Goal: Information Seeking & Learning: Learn about a topic

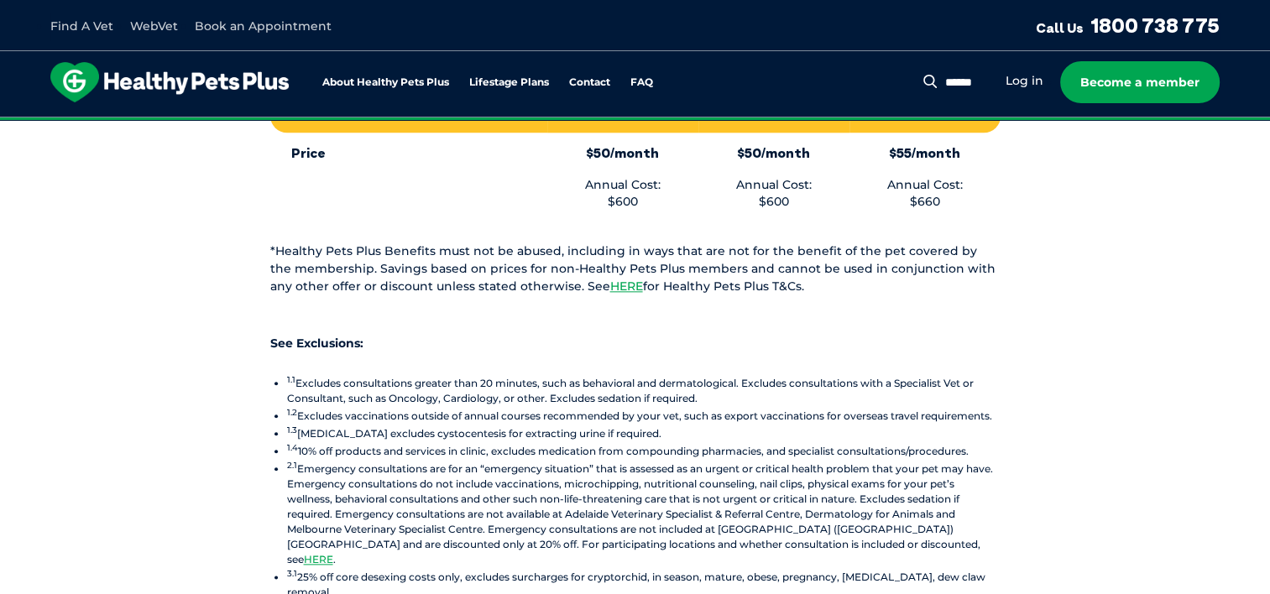
scroll to position [1931, 0]
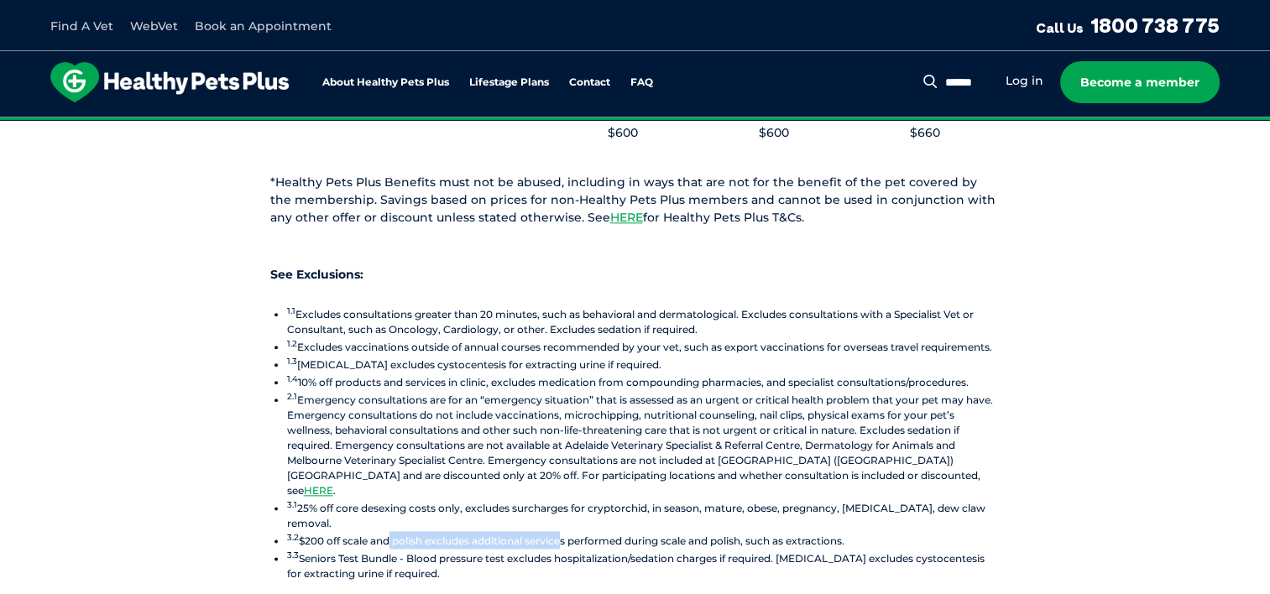
drag, startPoint x: 384, startPoint y: 437, endPoint x: 561, endPoint y: 429, distance: 176.5
click at [561, 531] on li "3.2 $200 off scale and polish excludes additional services performed during sca…" at bounding box center [643, 540] width 713 height 18
drag, startPoint x: 638, startPoint y: 436, endPoint x: 849, endPoint y: 429, distance: 211.7
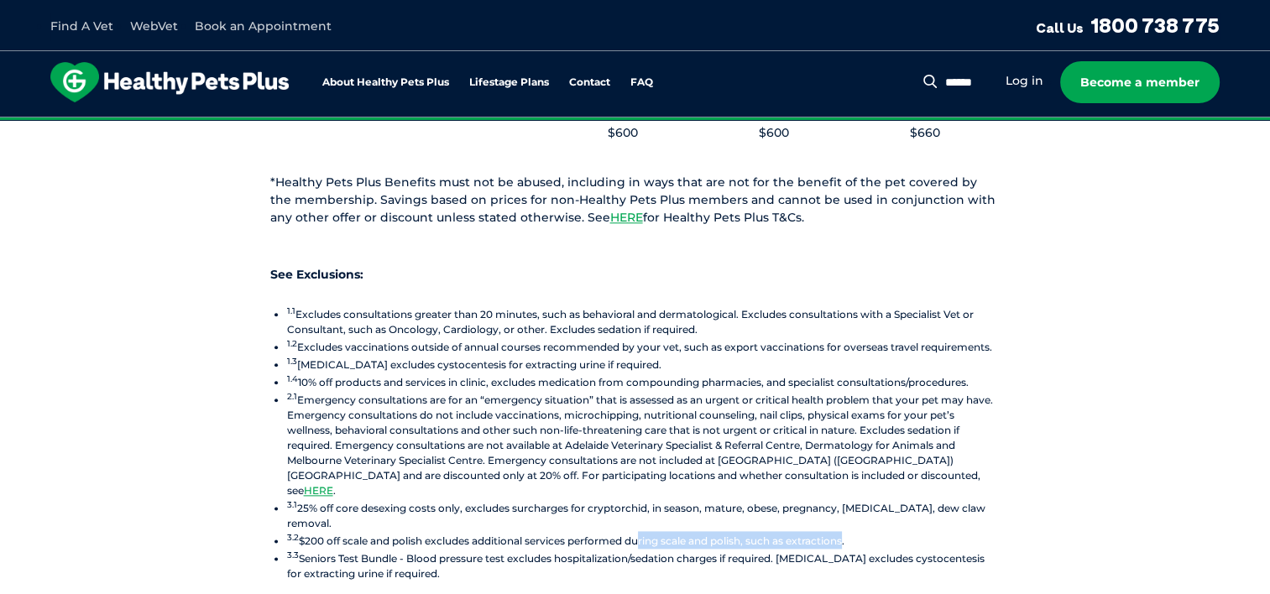
click at [849, 531] on li "3.2 $200 off scale and polish excludes additional services performed during sca…" at bounding box center [643, 540] width 713 height 18
click at [458, 549] on li "3.3 Seniors Test Bundle - Blood pressure test excludes hospitalization/sedation…" at bounding box center [643, 565] width 713 height 33
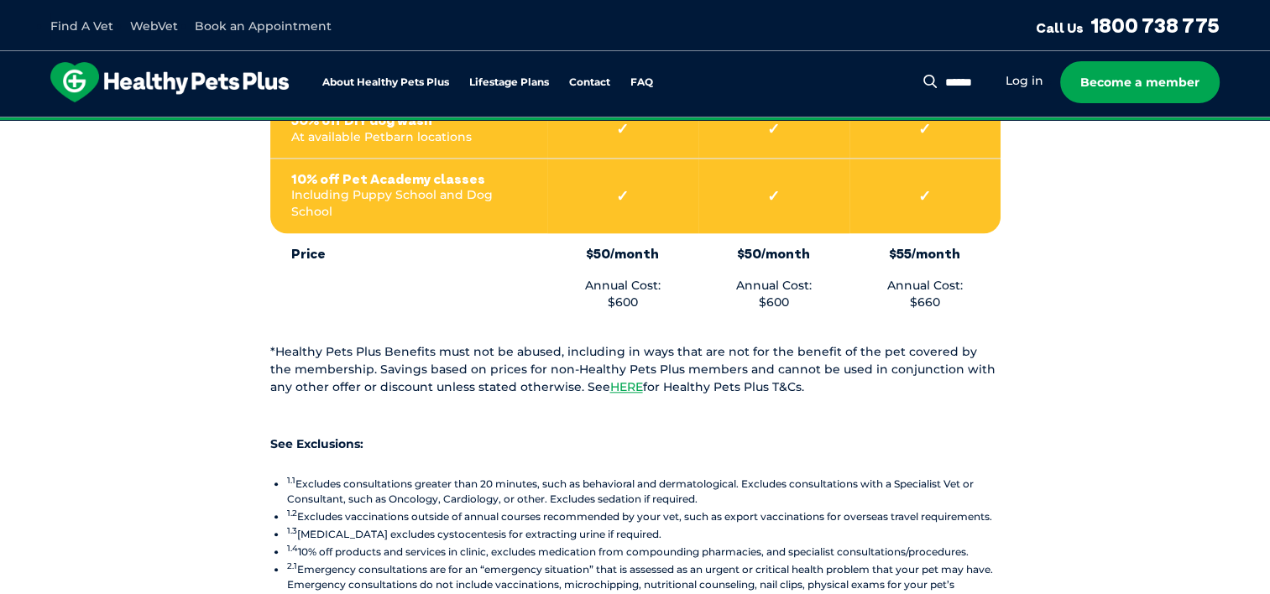
scroll to position [1763, 0]
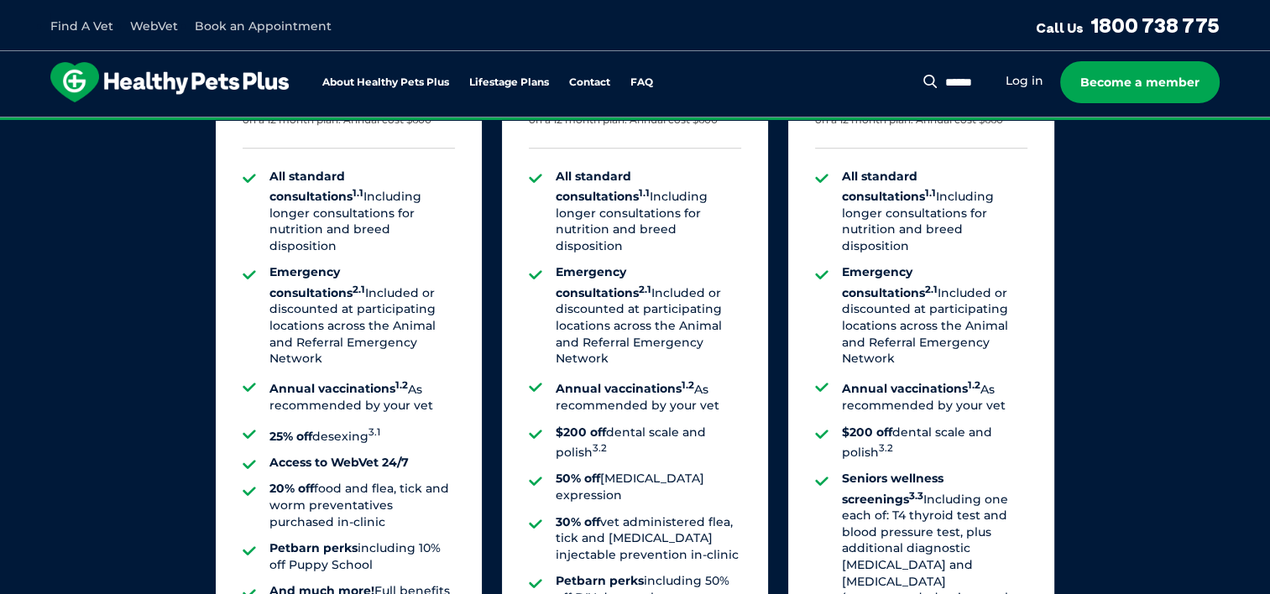
scroll to position [1343, 0]
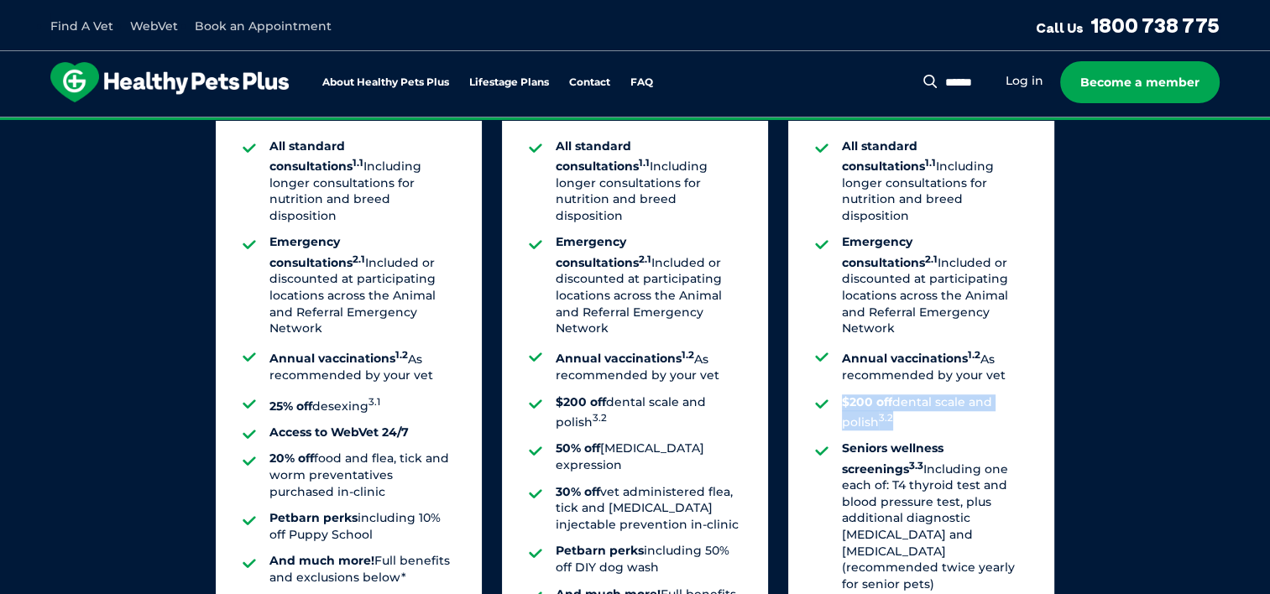
drag, startPoint x: 839, startPoint y: 359, endPoint x: 900, endPoint y: 377, distance: 63.8
click at [900, 377] on ul "All standard consultations 1.1 Including longer consultations for nutrition and…" at bounding box center [921, 387] width 212 height 498
click at [902, 395] on li "$200 off dental scale and polish 3.2" at bounding box center [935, 413] width 186 height 37
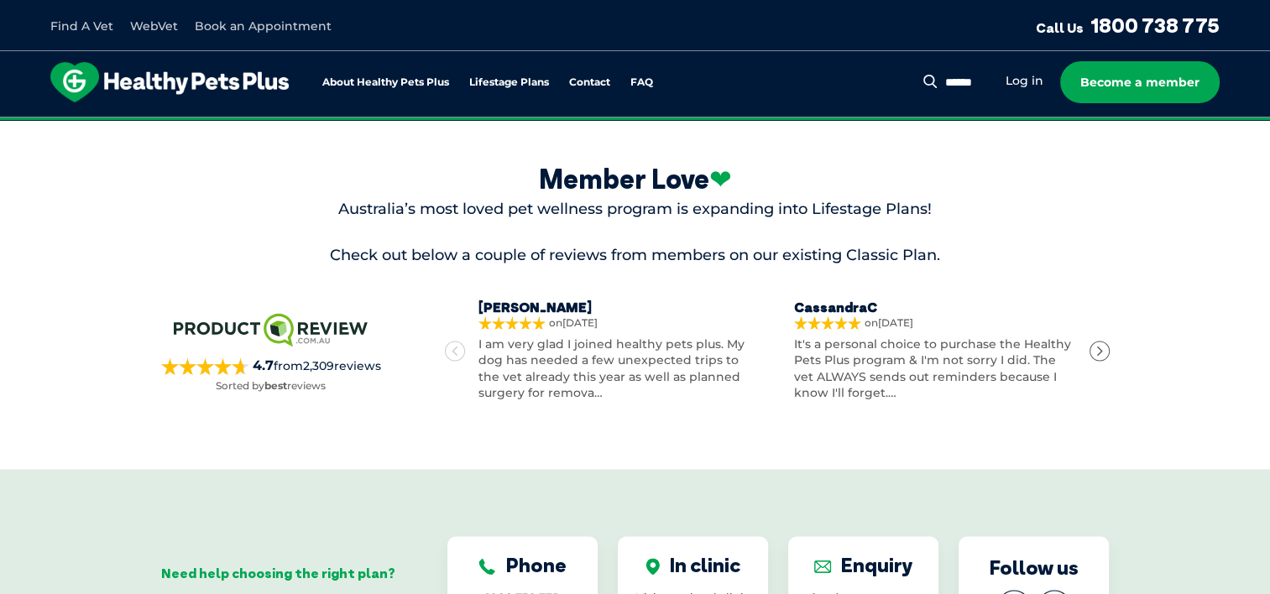
scroll to position [2434, 0]
click at [1094, 346] on div "Next" at bounding box center [1100, 351] width 20 height 20
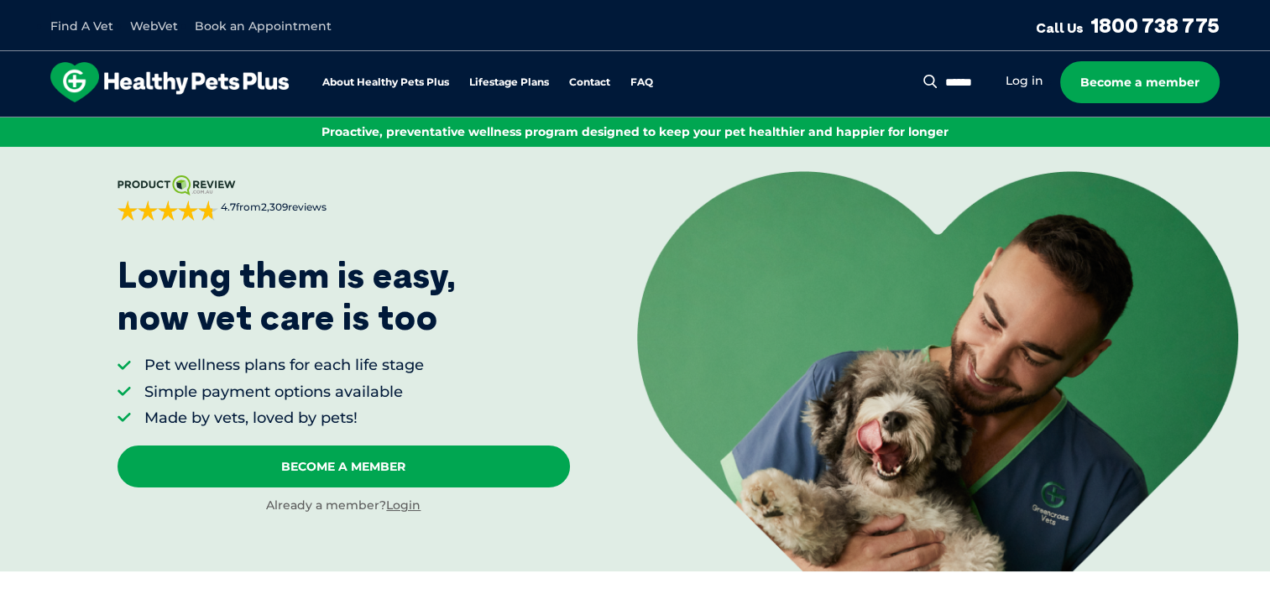
scroll to position [0, 0]
